Goal: Task Accomplishment & Management: Use online tool/utility

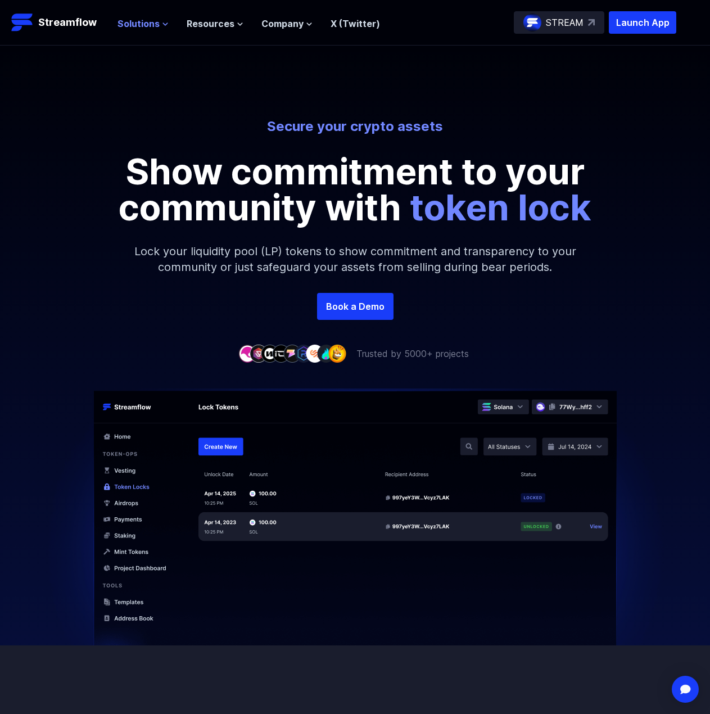
click at [148, 24] on span "Solutions" at bounding box center [139, 23] width 42 height 13
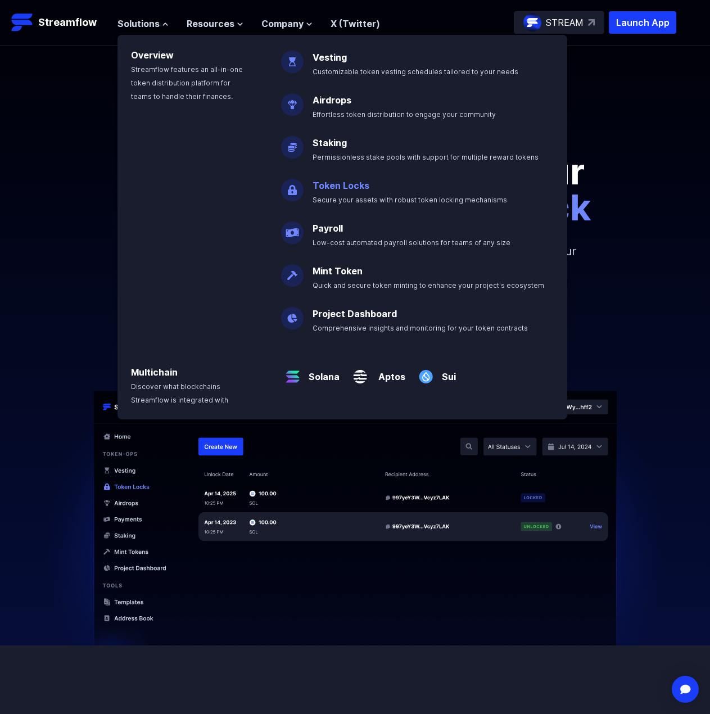
click at [364, 187] on link "Token Locks" at bounding box center [341, 185] width 57 height 11
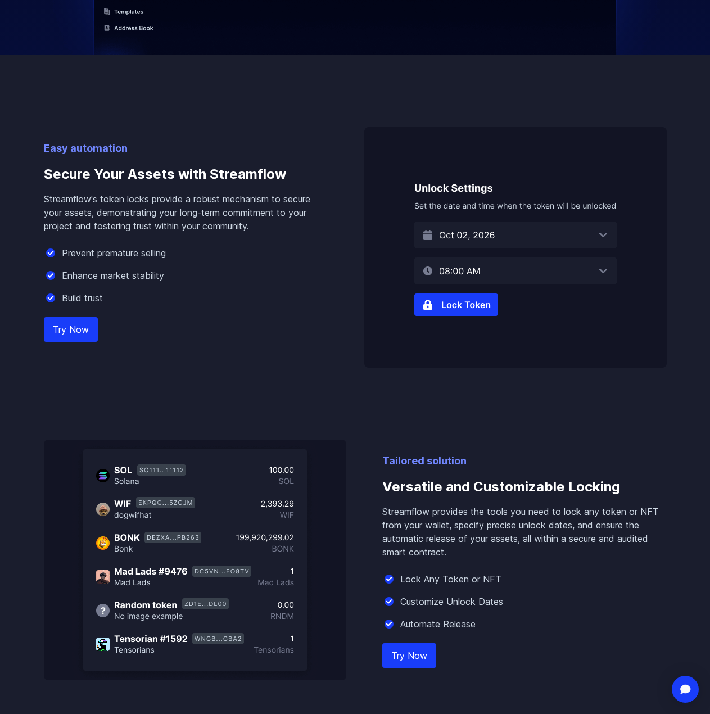
scroll to position [619, 0]
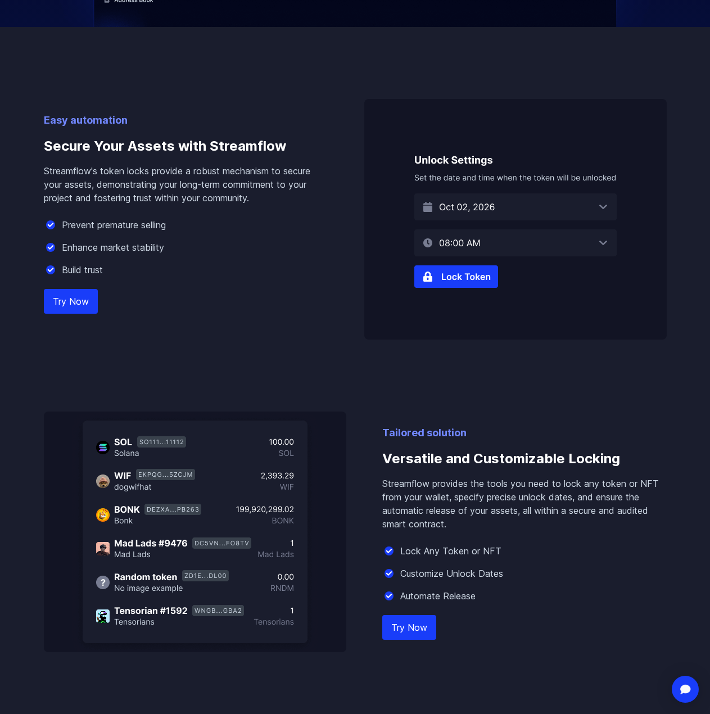
click at [492, 205] on img at bounding box center [515, 219] width 303 height 241
click at [607, 210] on img at bounding box center [515, 219] width 303 height 241
click at [56, 298] on link "Try Now" at bounding box center [71, 301] width 54 height 25
